Goal: Register for event/course

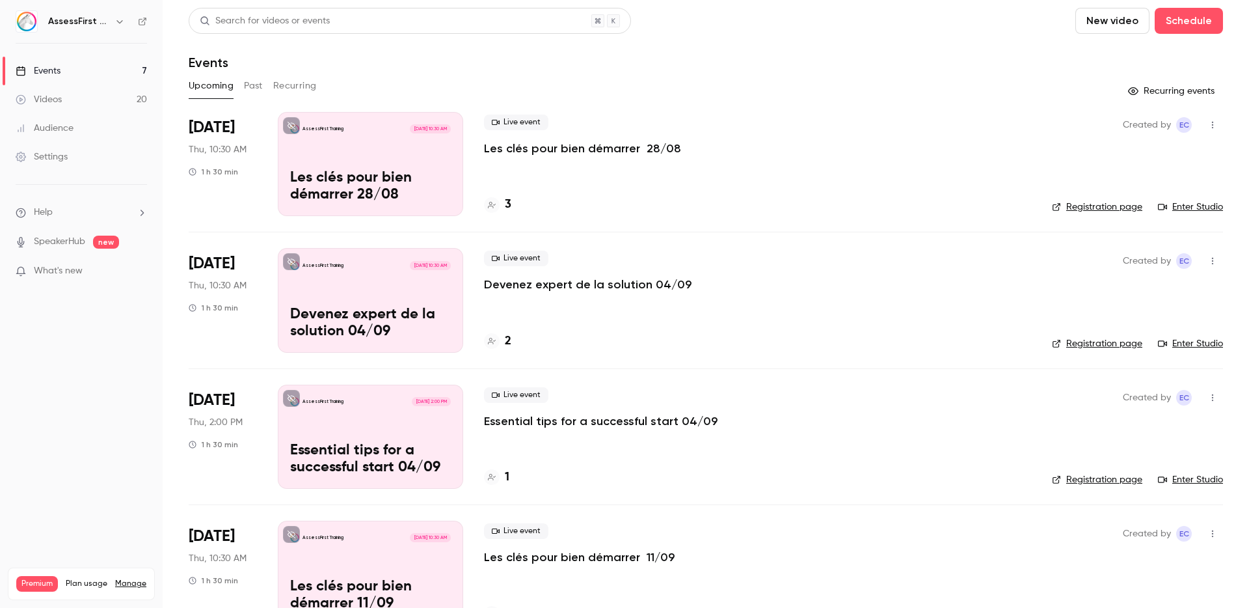
click at [537, 151] on p "Les clés pour bien démarrer 28/08" at bounding box center [582, 149] width 197 height 16
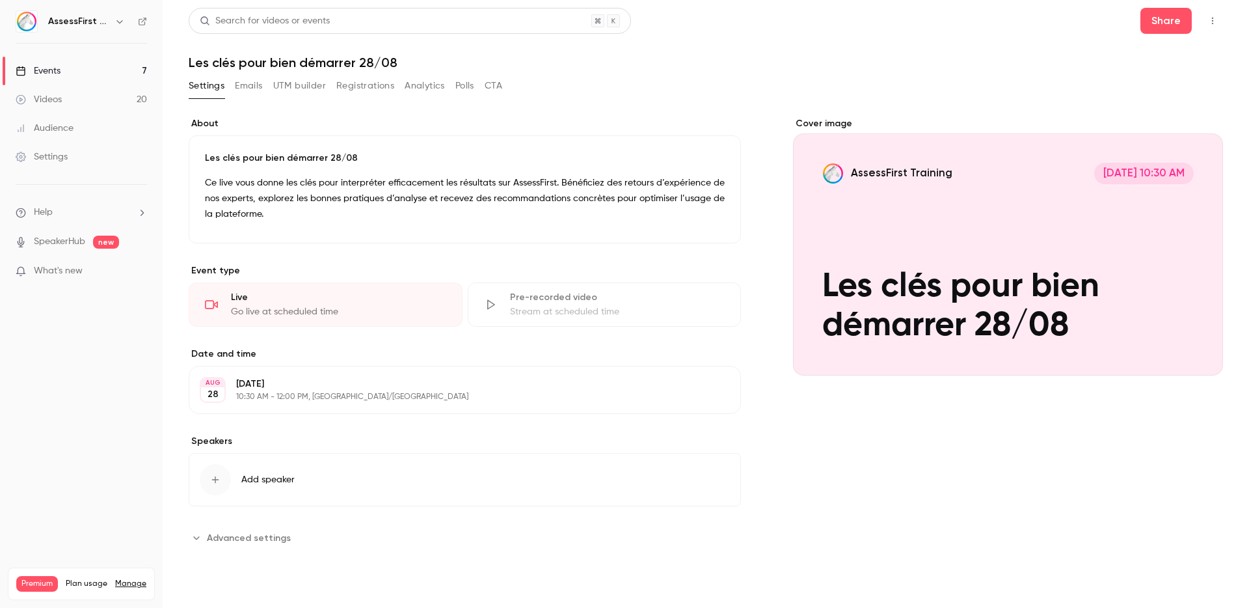
click at [1215, 20] on icon "button" at bounding box center [1213, 20] width 10 height 9
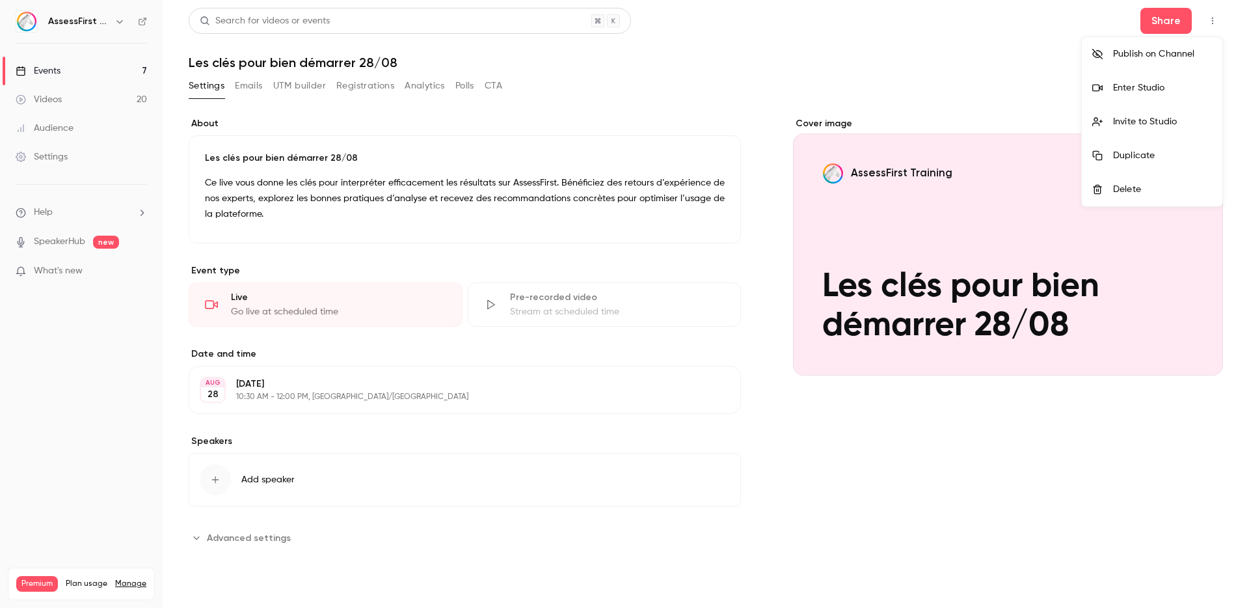
click at [1170, 85] on div "Enter Studio" at bounding box center [1162, 87] width 99 height 13
